Goal: Task Accomplishment & Management: Use online tool/utility

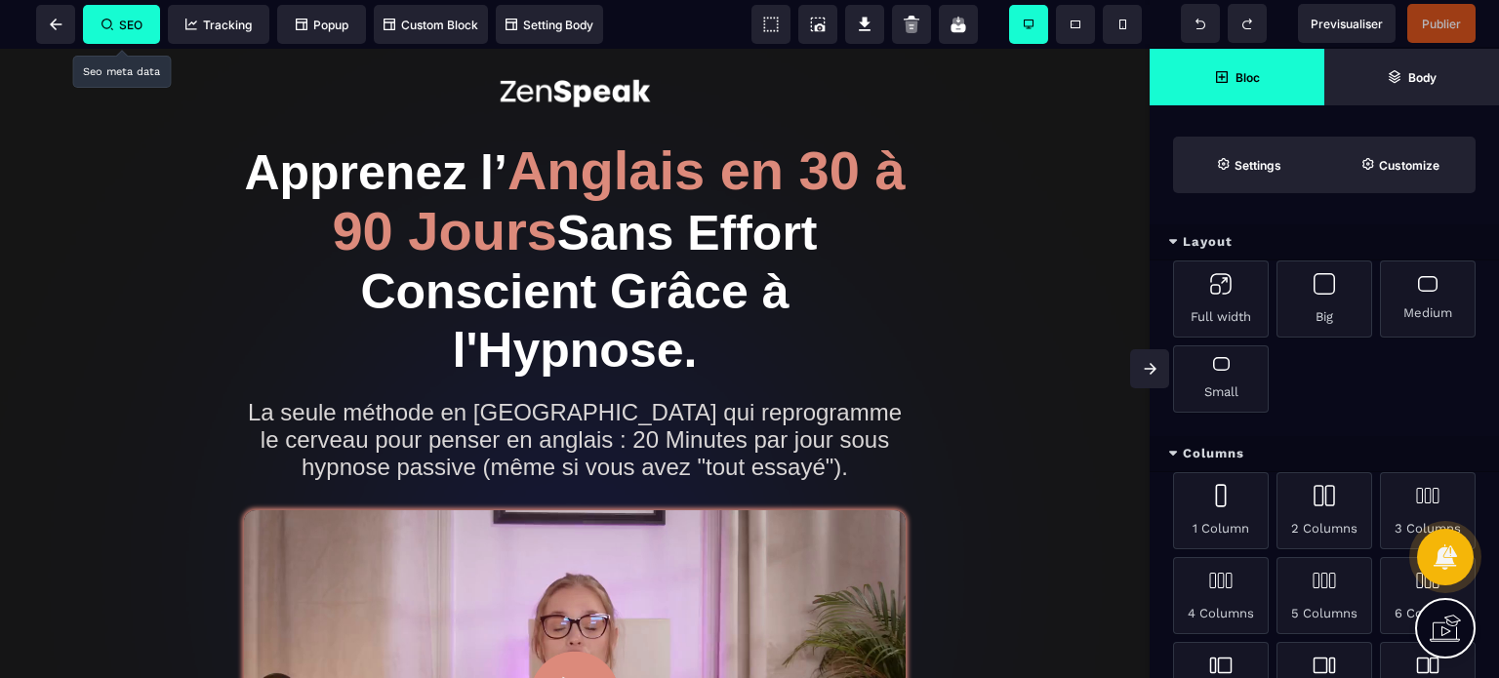
click at [116, 22] on span "SEO" at bounding box center [121, 25] width 41 height 15
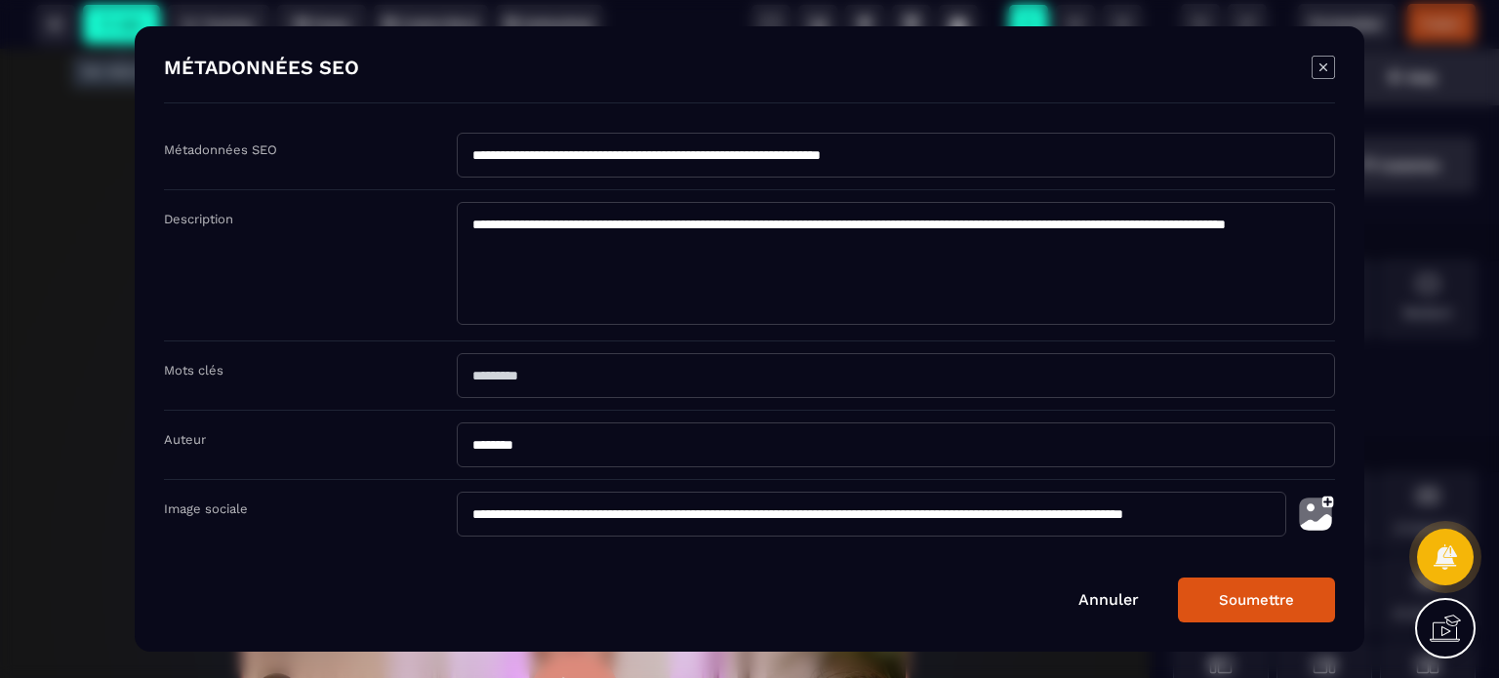
click at [1311, 504] on img "Modal window" at bounding box center [1315, 514] width 39 height 45
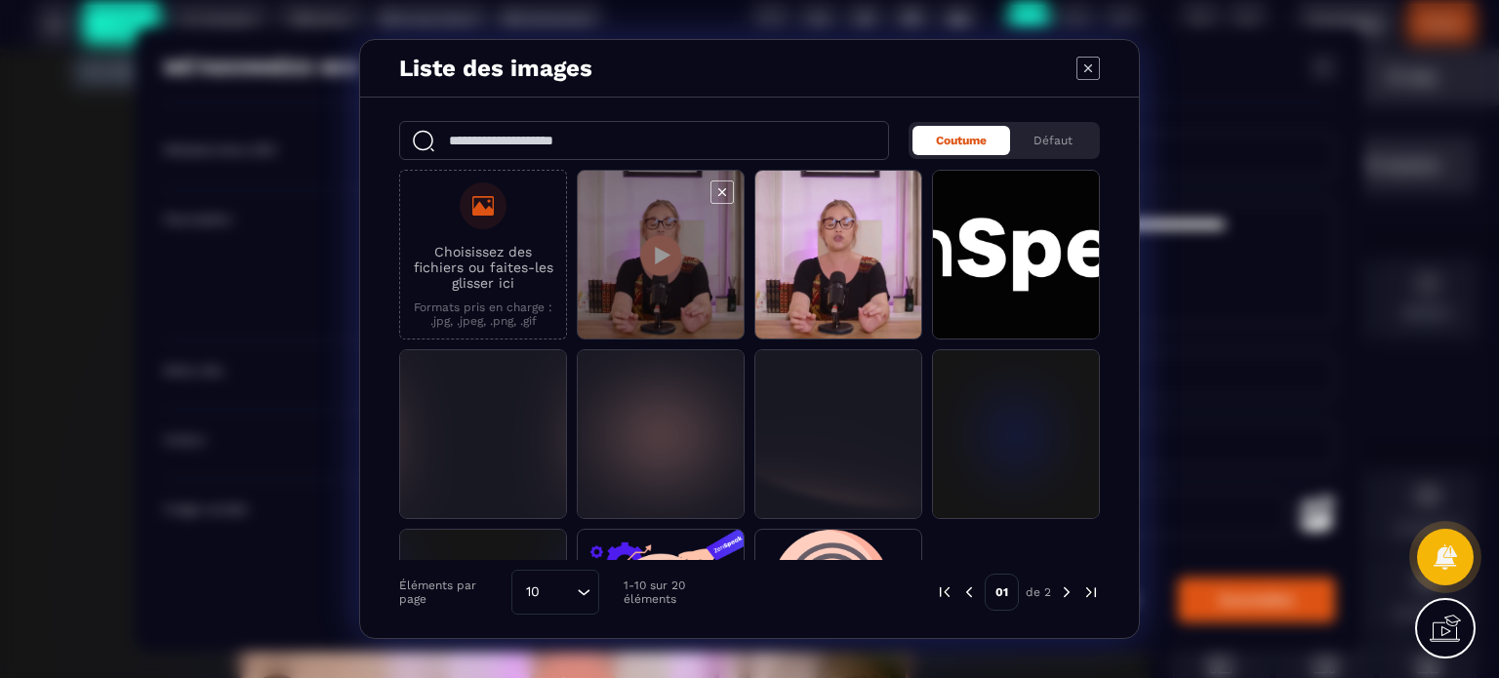
click at [608, 260] on span "Modal window" at bounding box center [661, 256] width 166 height 170
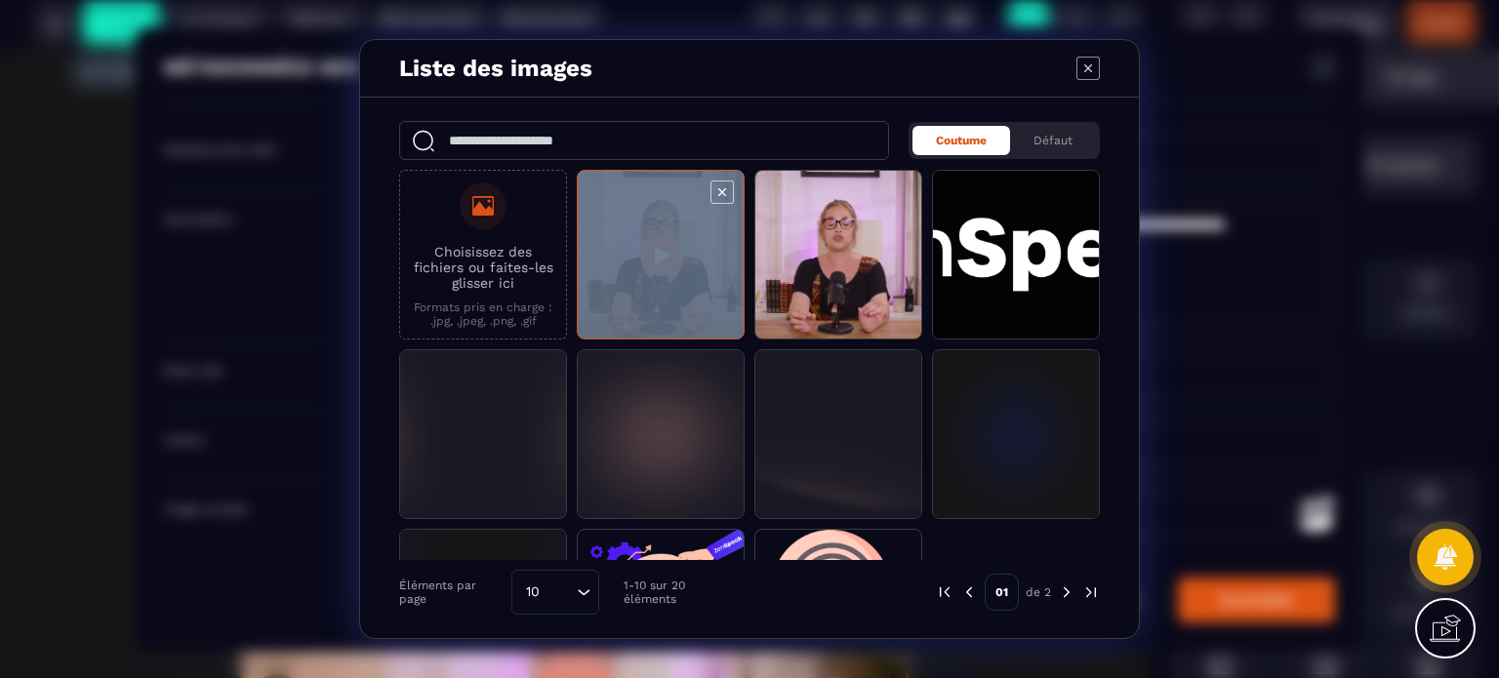
click at [608, 260] on span "Modal window" at bounding box center [661, 256] width 166 height 170
type input "**********"
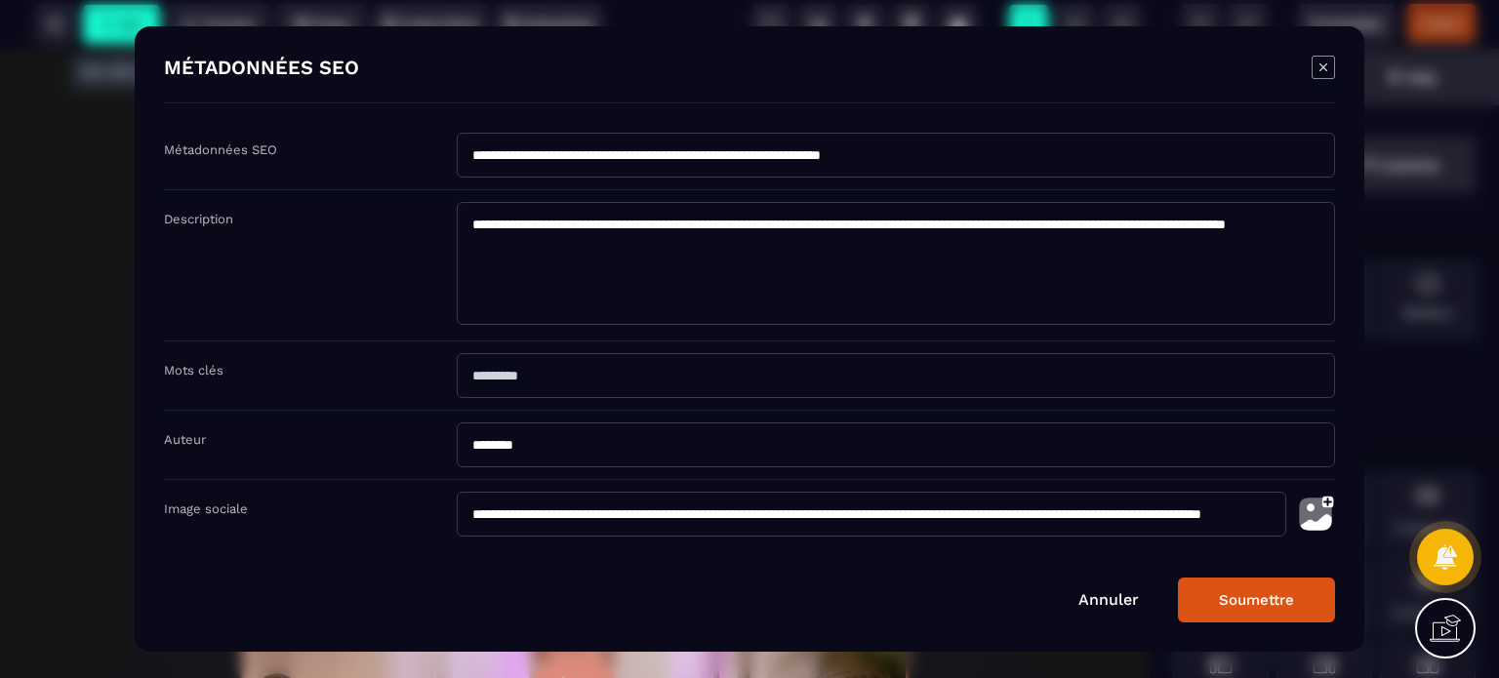
click at [1273, 608] on button "Soumettre" at bounding box center [1256, 600] width 157 height 45
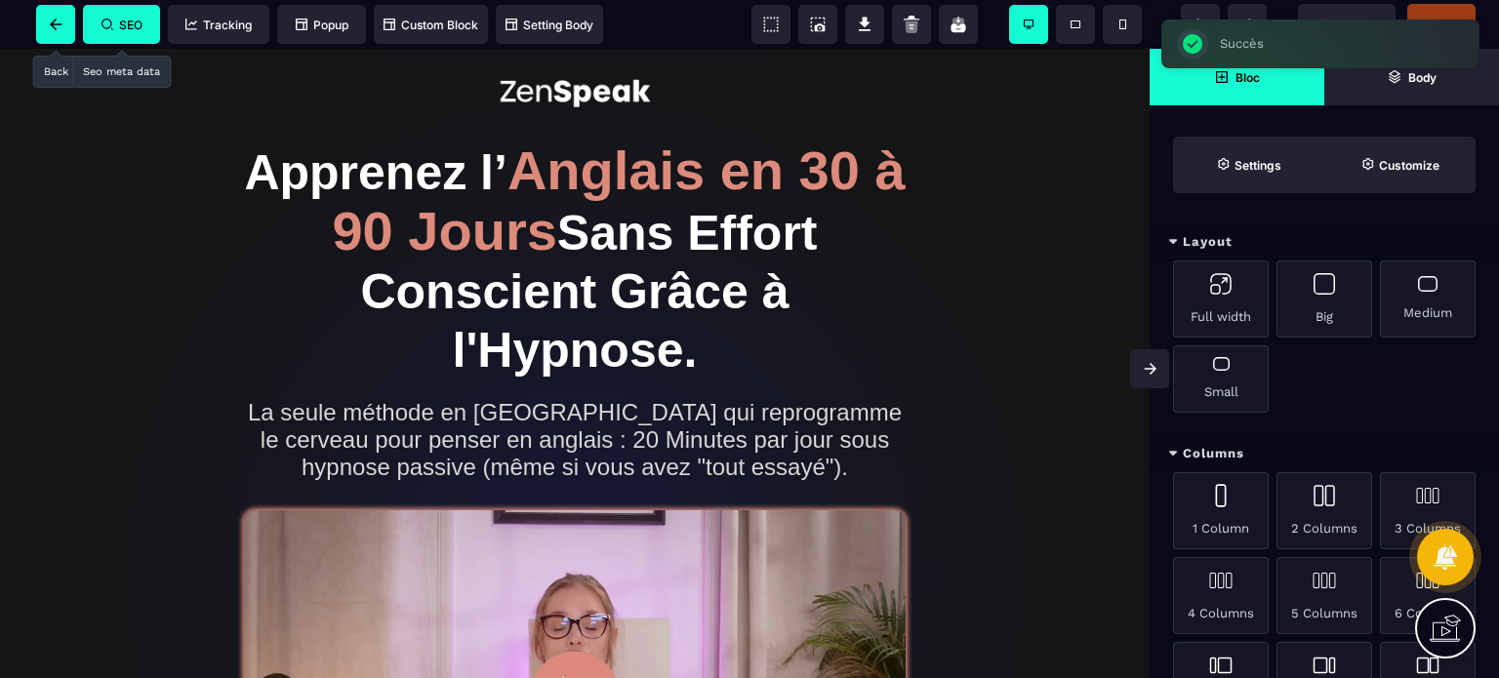
click at [59, 36] on span at bounding box center [55, 24] width 39 height 39
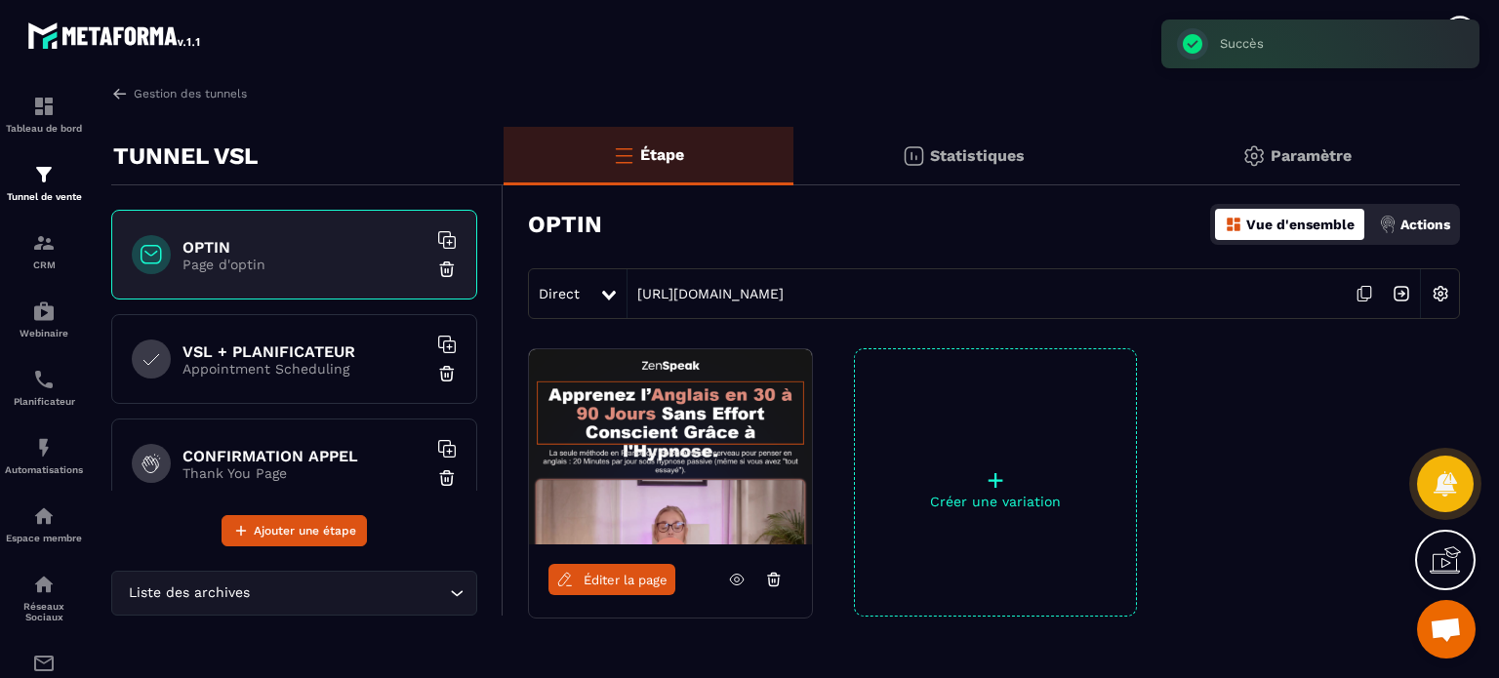
click at [239, 358] on h6 "VSL + PLANIFICATEUR" at bounding box center [304, 351] width 244 height 19
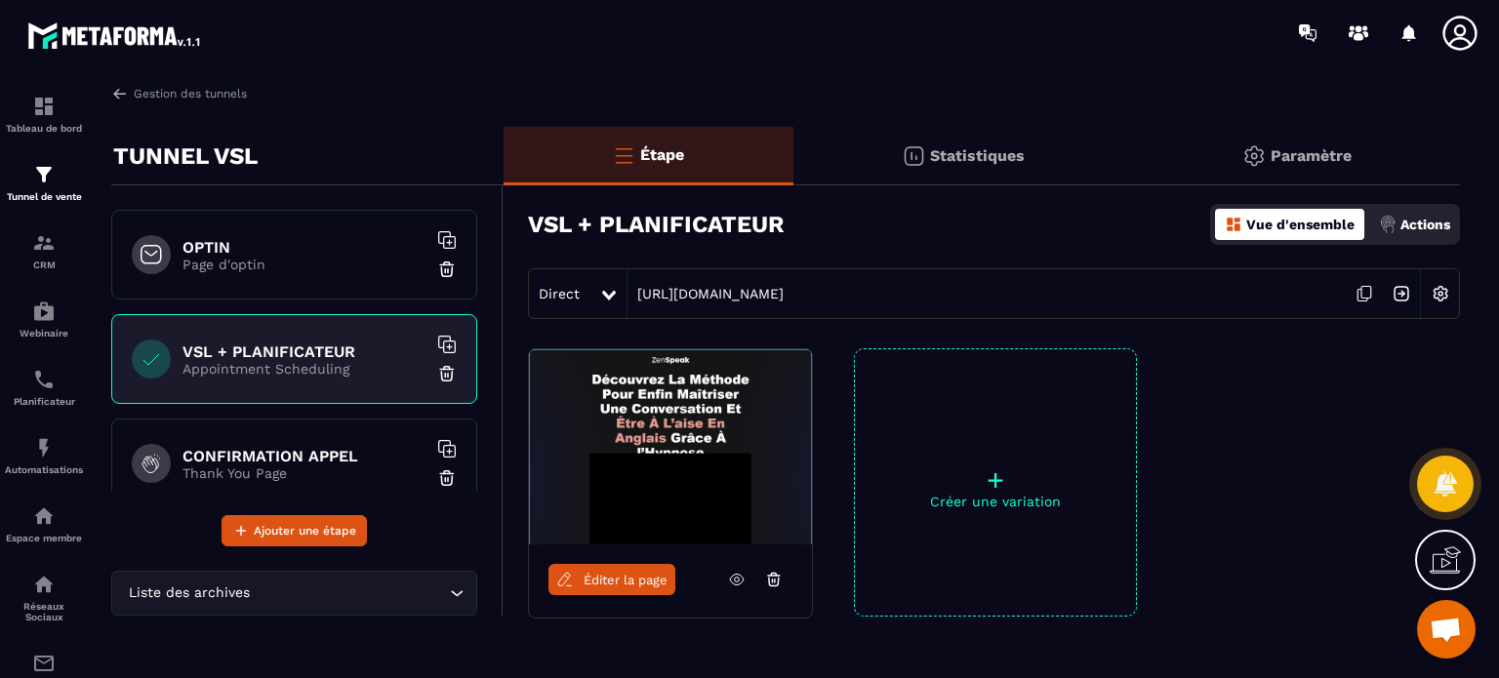
click at [615, 589] on link "Éditer la page" at bounding box center [611, 579] width 127 height 31
